Goal: Check status

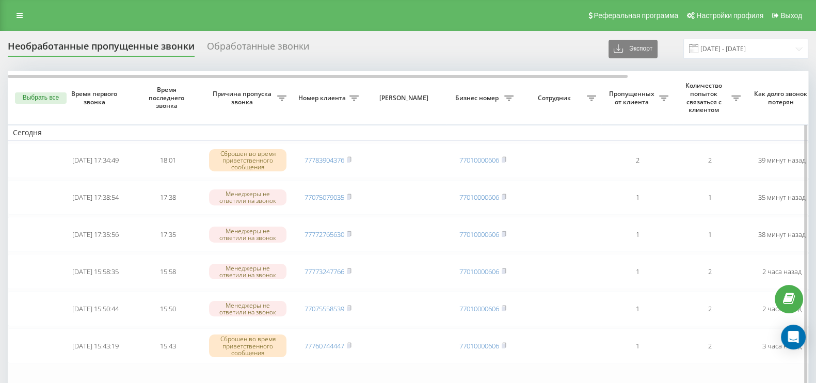
click at [36, 94] on button "Выбрать все" at bounding box center [41, 97] width 52 height 11
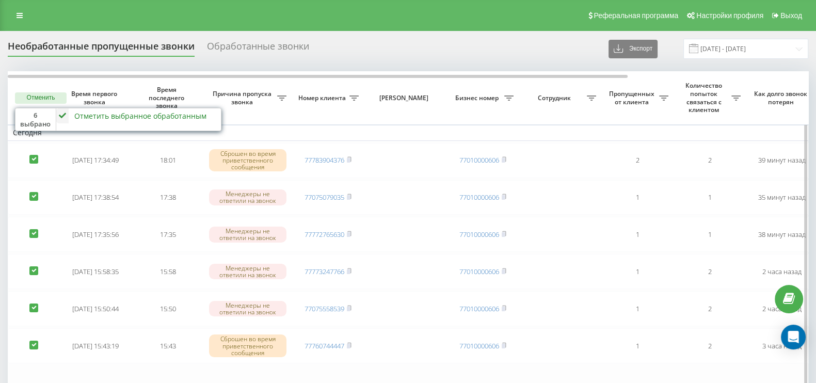
drag, startPoint x: 60, startPoint y: 115, endPoint x: 69, endPoint y: 124, distance: 12.4
click at [60, 113] on icon at bounding box center [62, 115] width 12 height 15
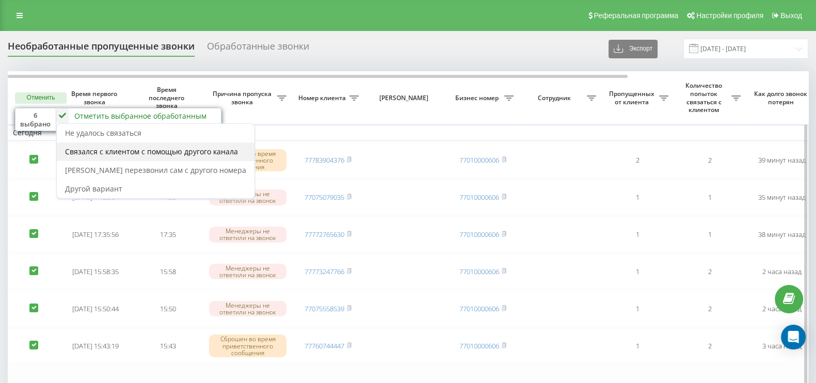
click at [106, 152] on span "Связался с клиентом с помощью другого канала" at bounding box center [151, 152] width 173 height 10
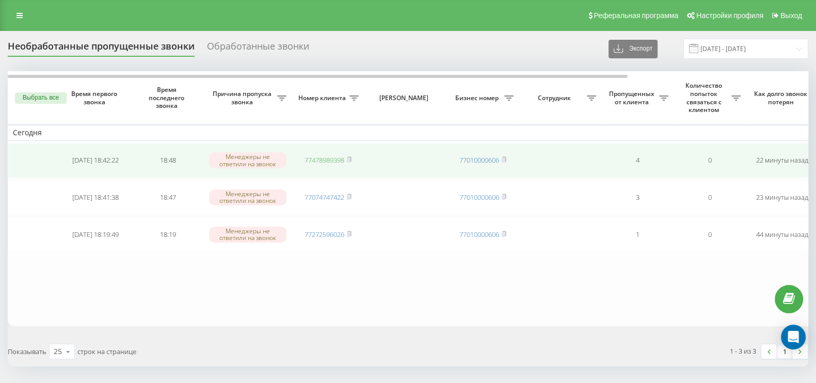
click at [333, 157] on link "77478989398" at bounding box center [324, 159] width 40 height 9
click at [333, 164] on td "77478989398" at bounding box center [328, 160] width 72 height 35
click at [333, 159] on link "77478989398" at bounding box center [324, 159] width 40 height 9
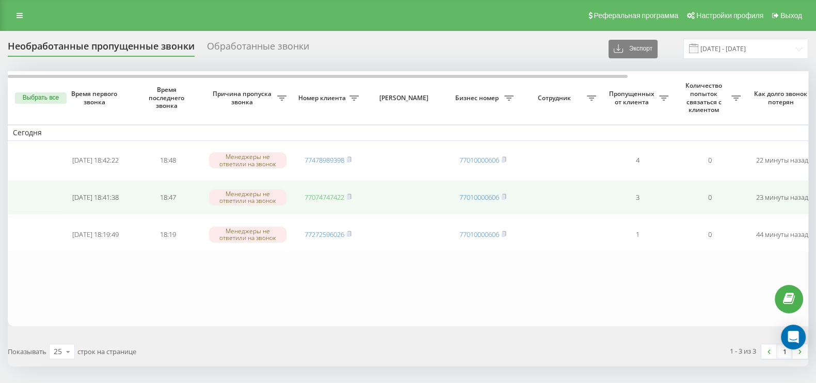
click at [336, 197] on link "77074747422" at bounding box center [324, 196] width 40 height 9
click at [335, 195] on link "77074747422" at bounding box center [324, 196] width 40 height 9
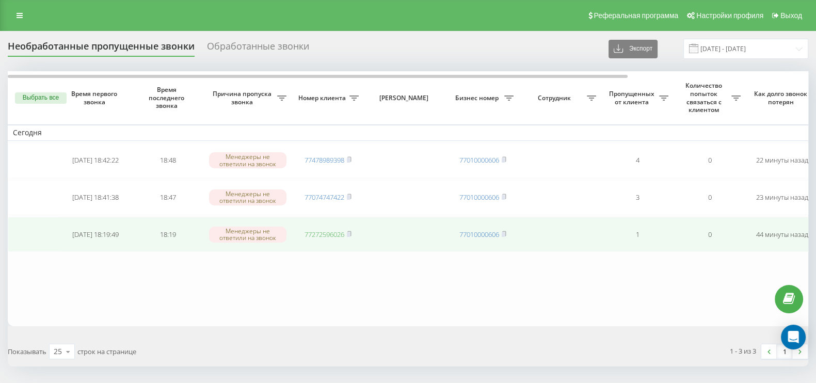
click at [340, 235] on link "77272596026" at bounding box center [324, 234] width 40 height 9
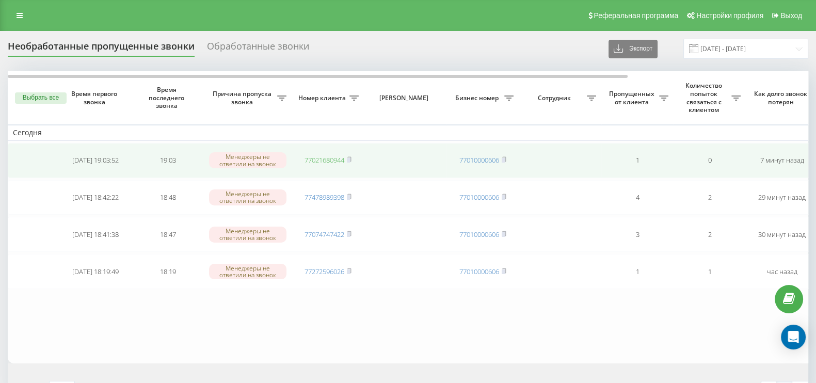
click at [334, 162] on td "77021680944" at bounding box center [328, 160] width 72 height 35
click at [333, 159] on link "77021680944" at bounding box center [324, 159] width 40 height 9
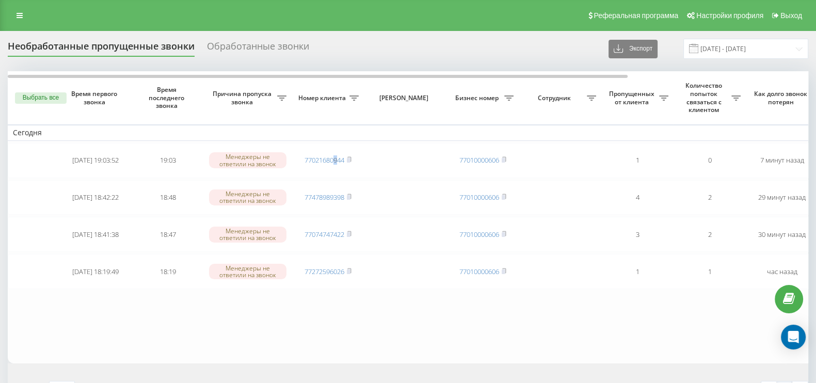
click at [45, 100] on button "Выбрать все" at bounding box center [41, 97] width 52 height 11
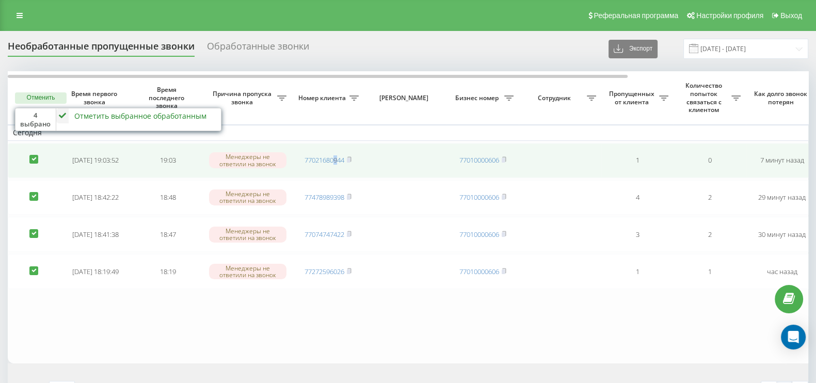
click at [35, 155] on label at bounding box center [33, 155] width 9 height 0
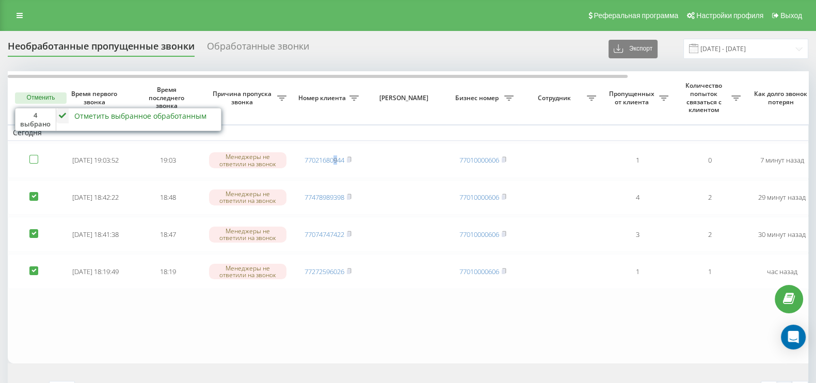
checkbox input "false"
click at [58, 118] on icon at bounding box center [62, 115] width 12 height 15
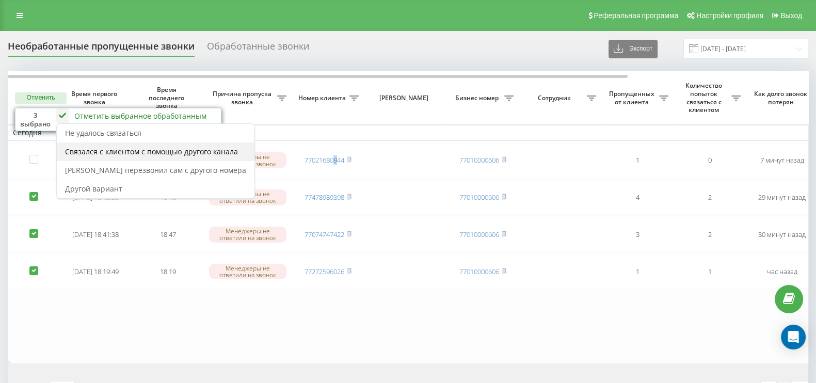
click at [83, 153] on span "Связался с клиентом с помощью другого канала" at bounding box center [151, 152] width 173 height 10
